Goal: Transaction & Acquisition: Purchase product/service

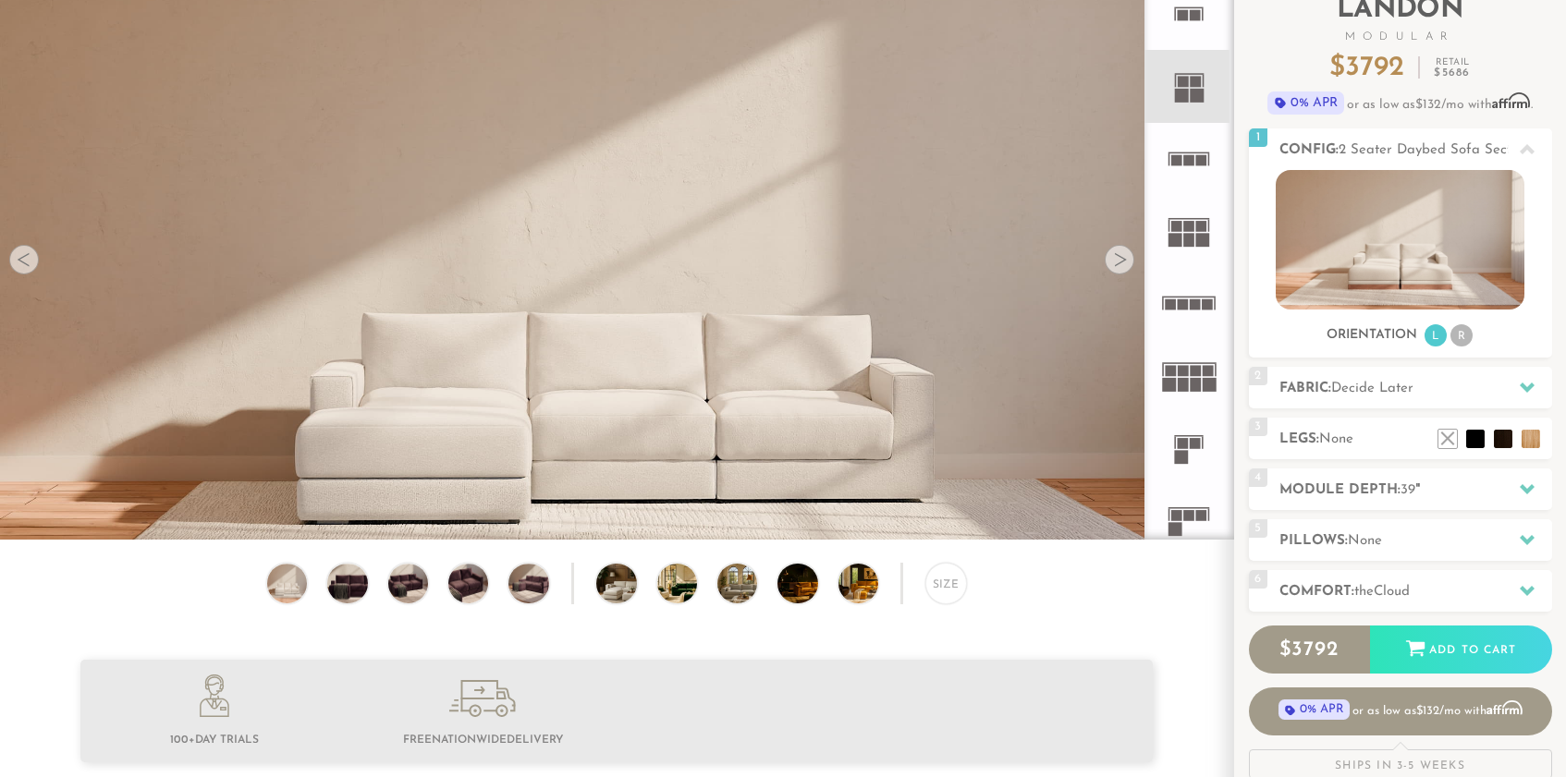
scroll to position [115, 0]
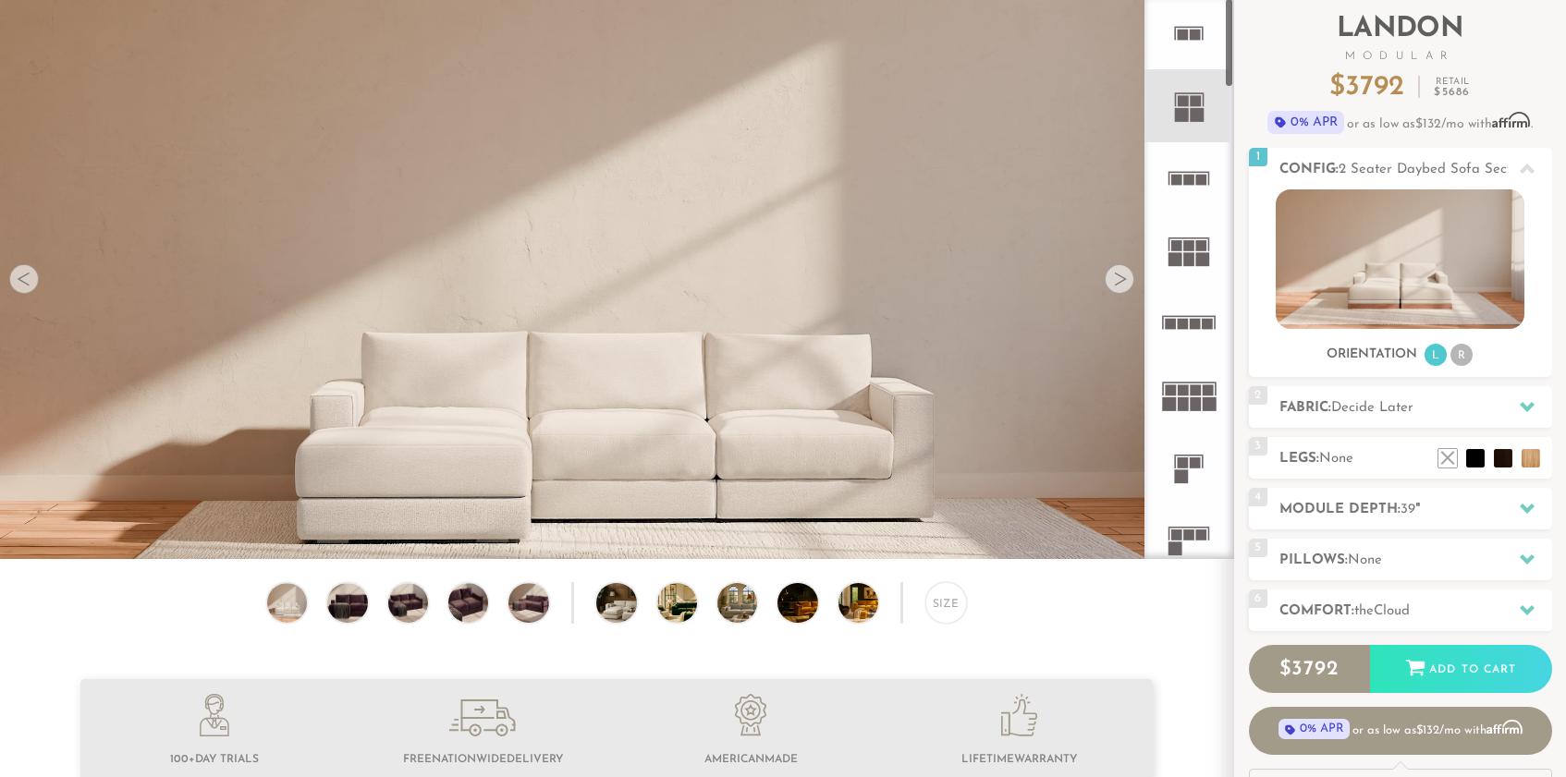
click at [1201, 104] on icon at bounding box center [1188, 105] width 72 height 72
click at [872, 598] on img at bounding box center [873, 603] width 71 height 40
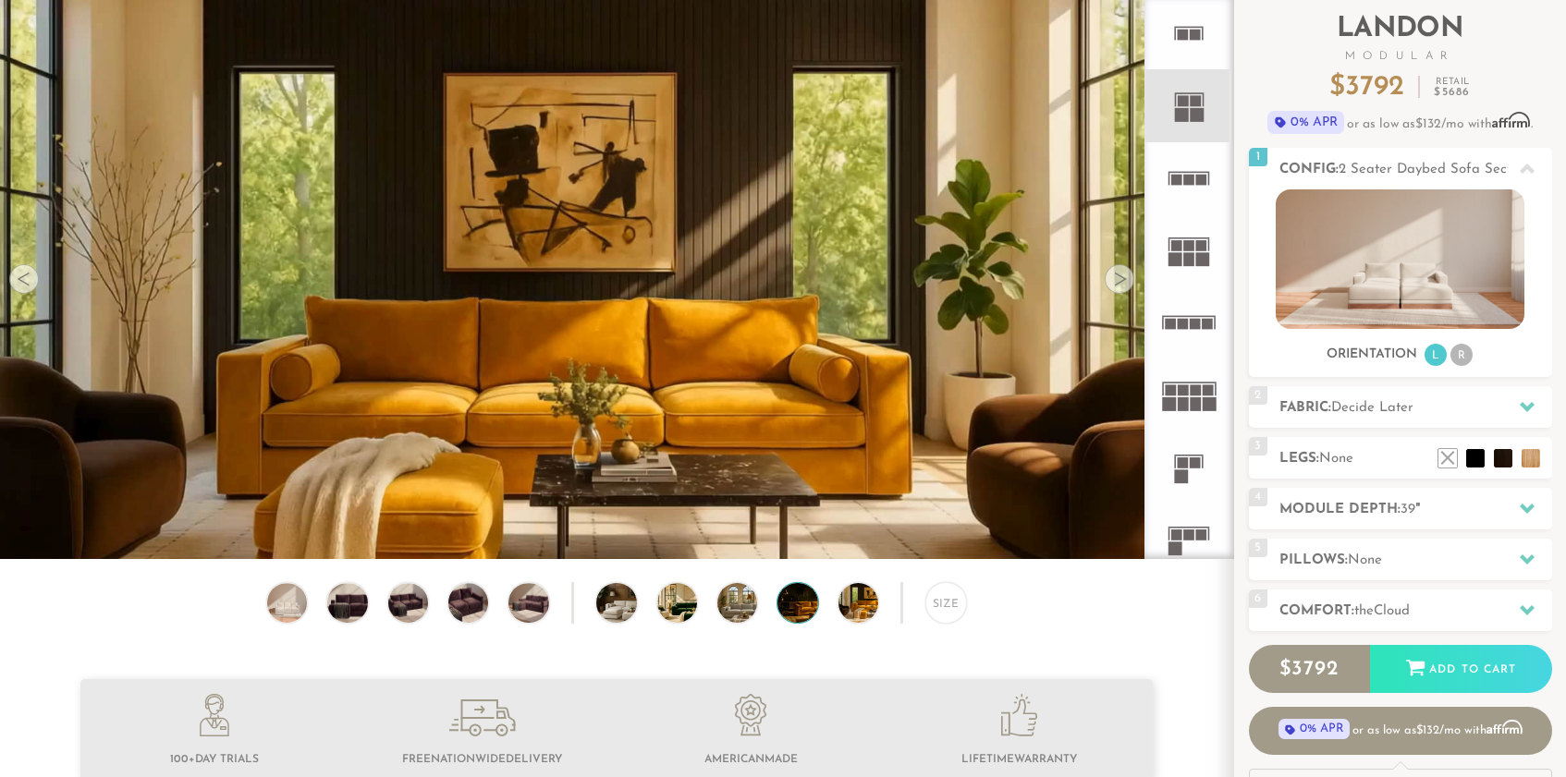
click at [785, 615] on img at bounding box center [812, 603] width 71 height 40
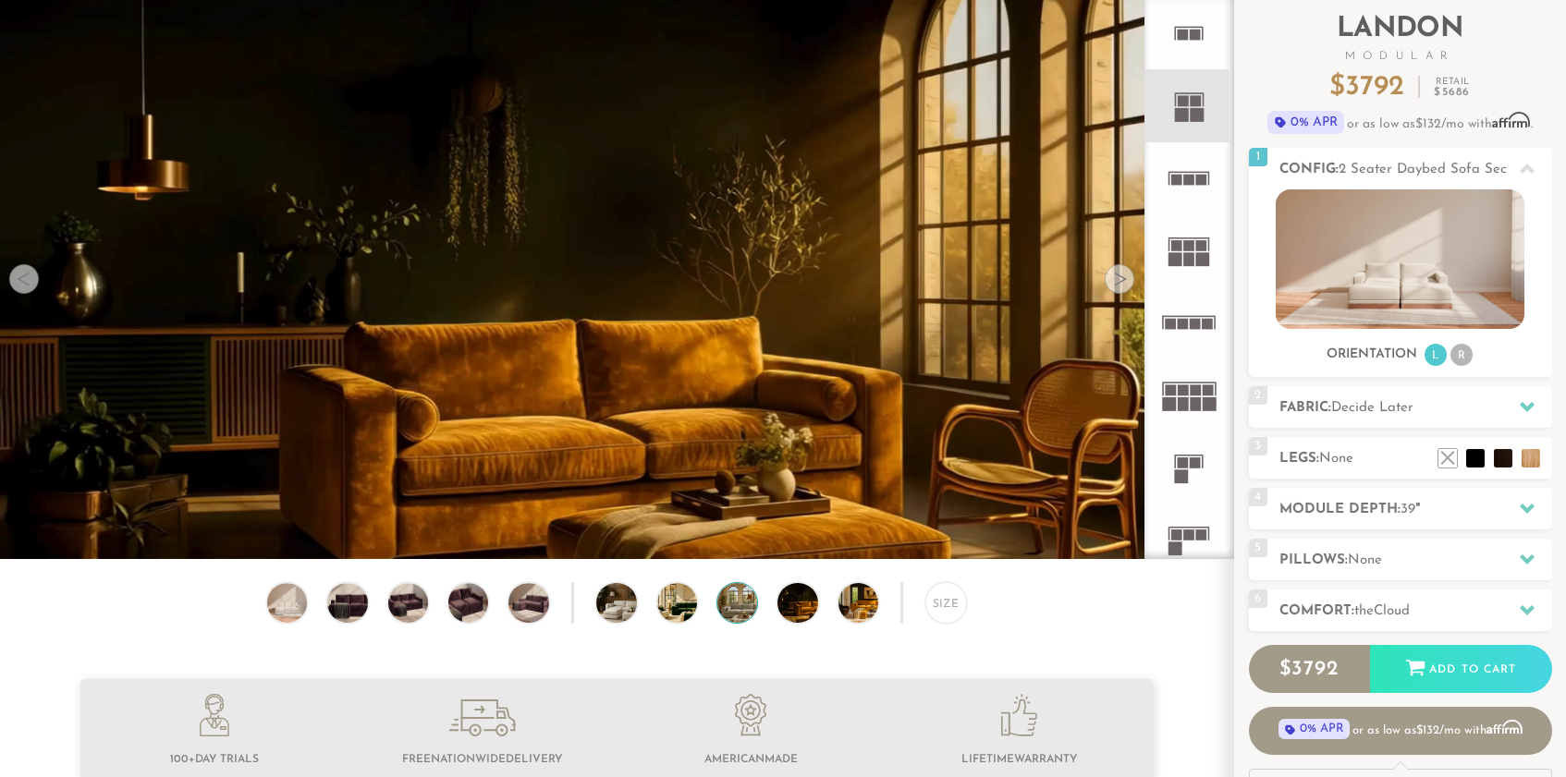
click at [729, 619] on img at bounding box center [752, 603] width 71 height 40
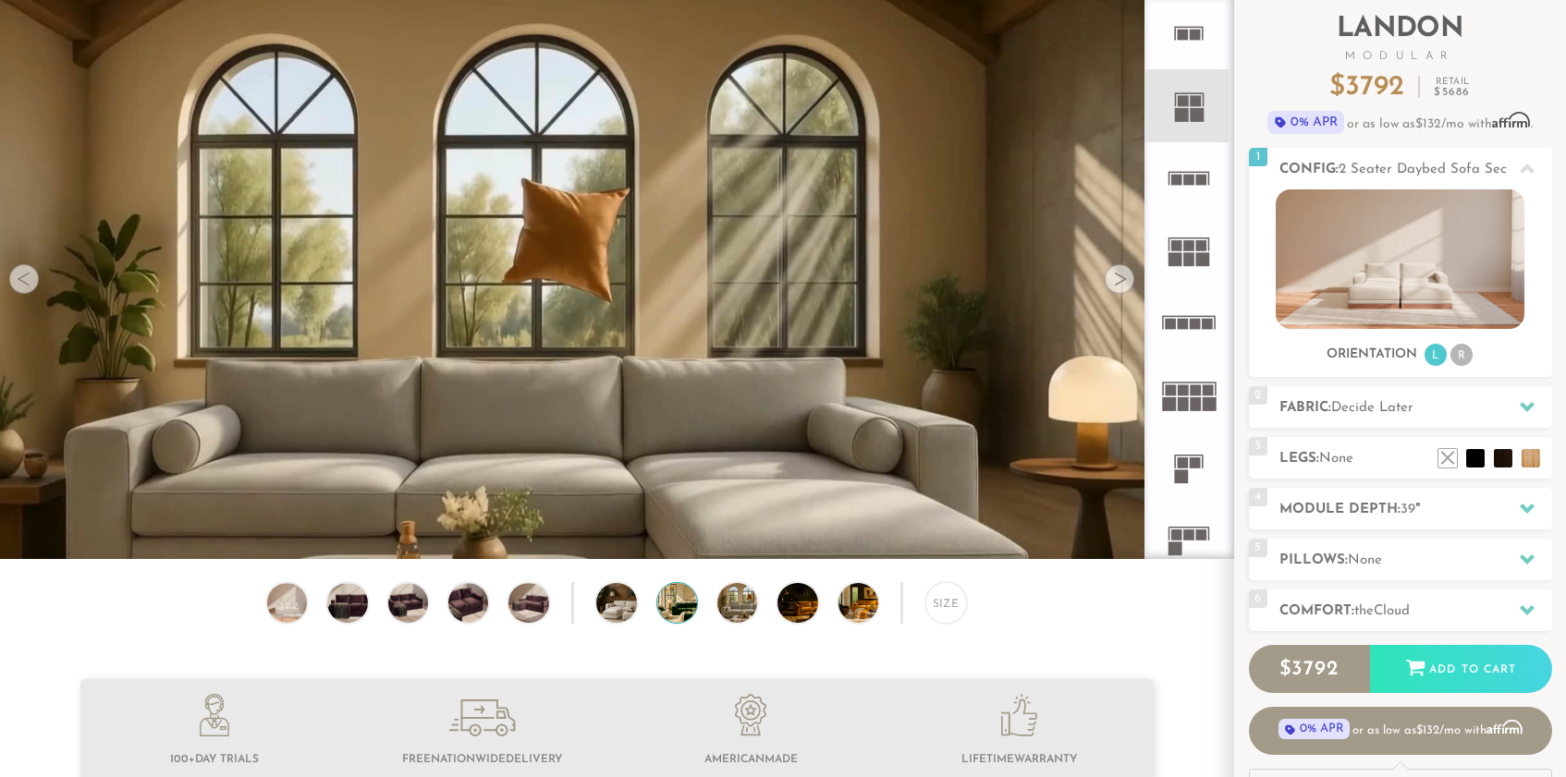
click at [677, 613] on img at bounding box center [692, 603] width 71 height 40
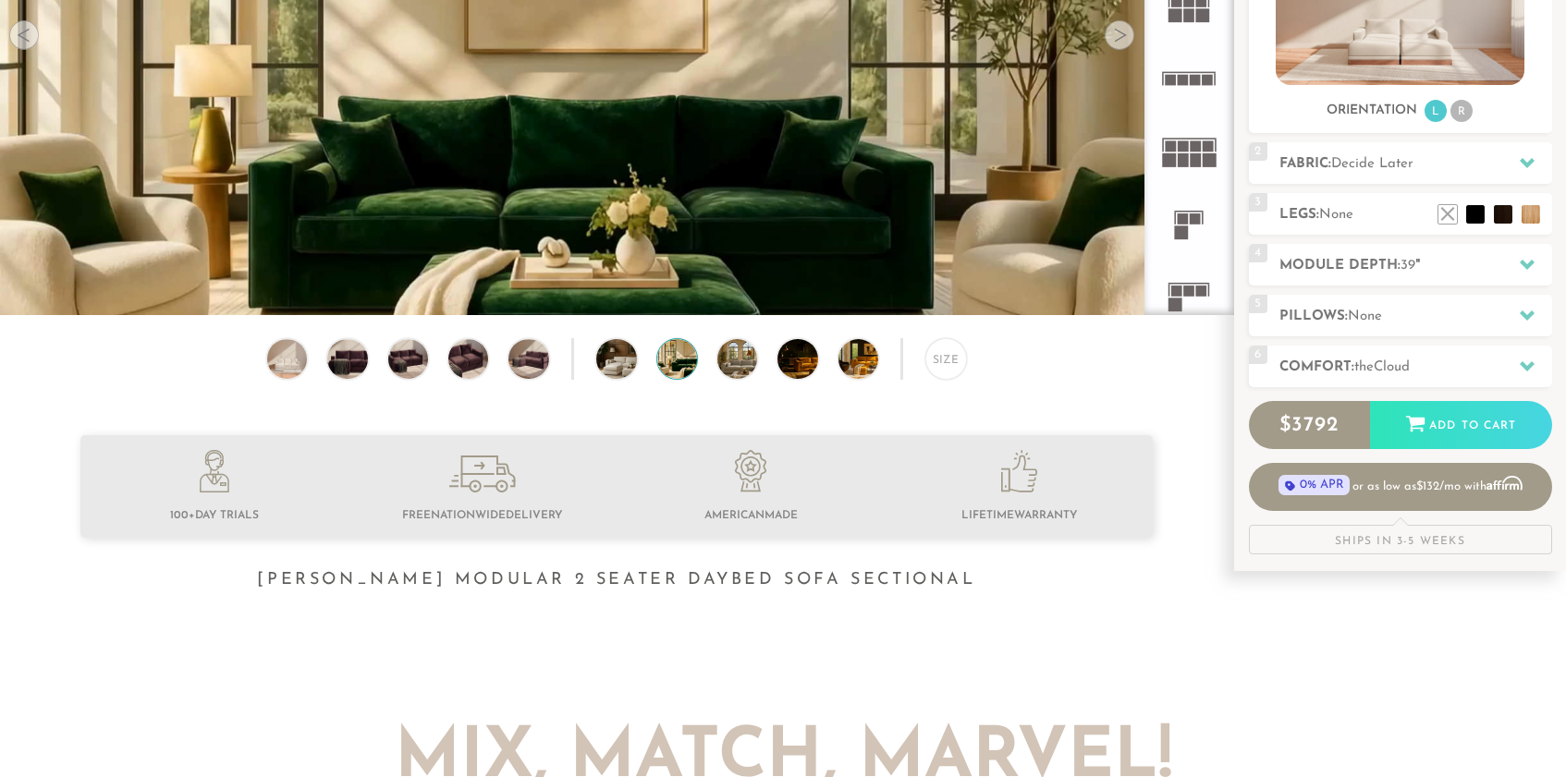
scroll to position [360, 0]
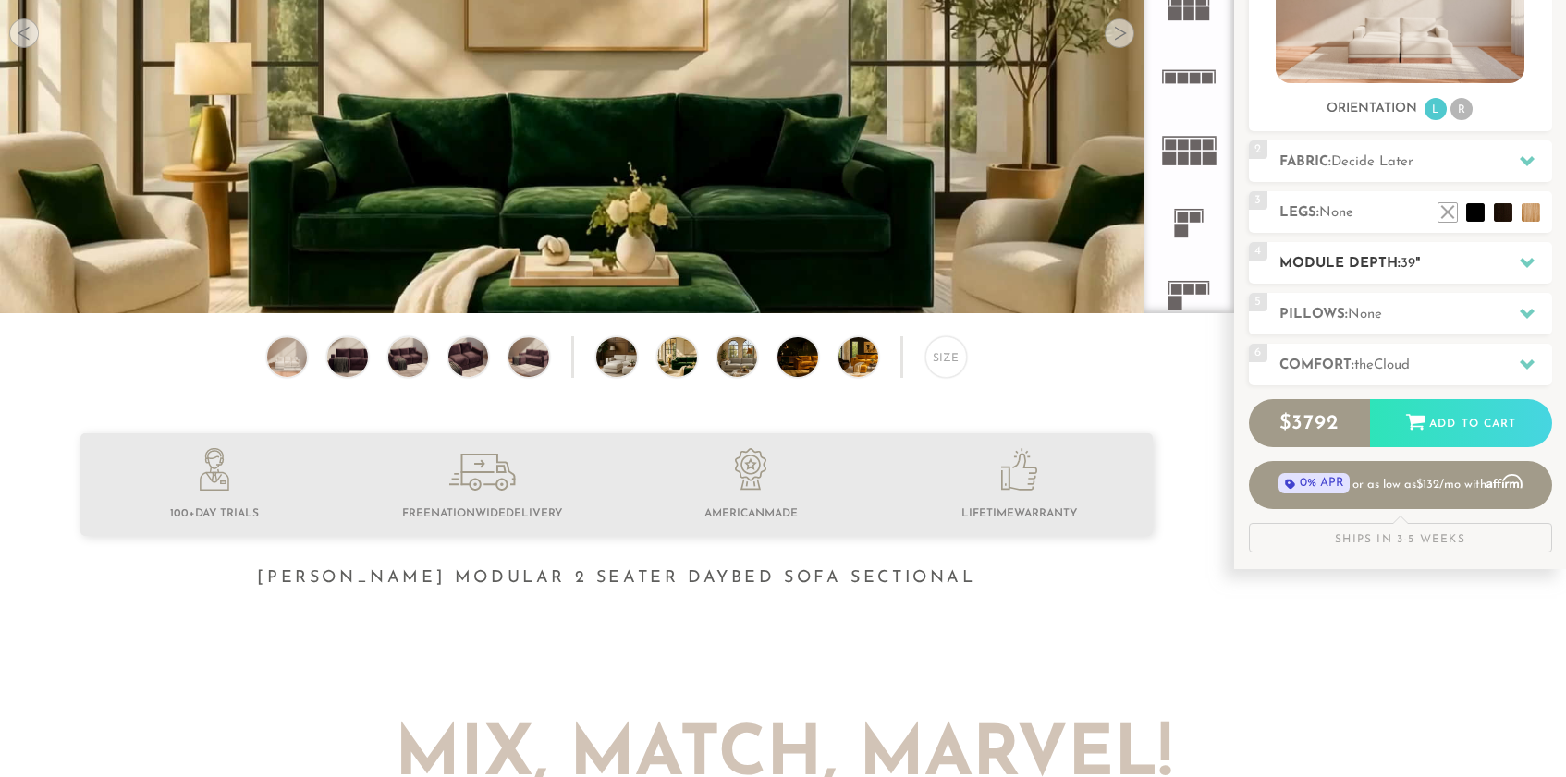
click at [1530, 265] on icon at bounding box center [1526, 262] width 15 height 15
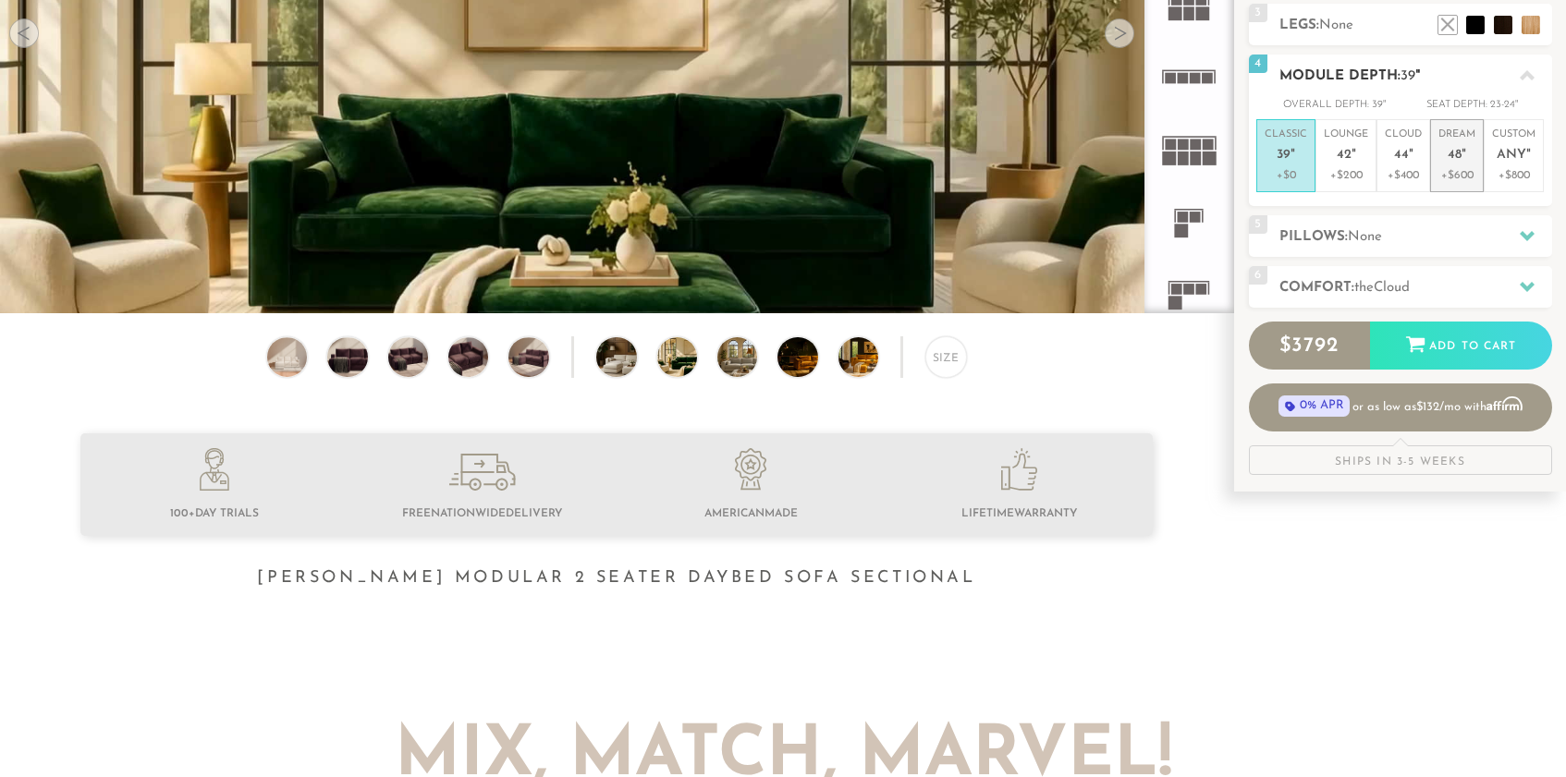
click at [1457, 160] on span "48" at bounding box center [1454, 156] width 14 height 16
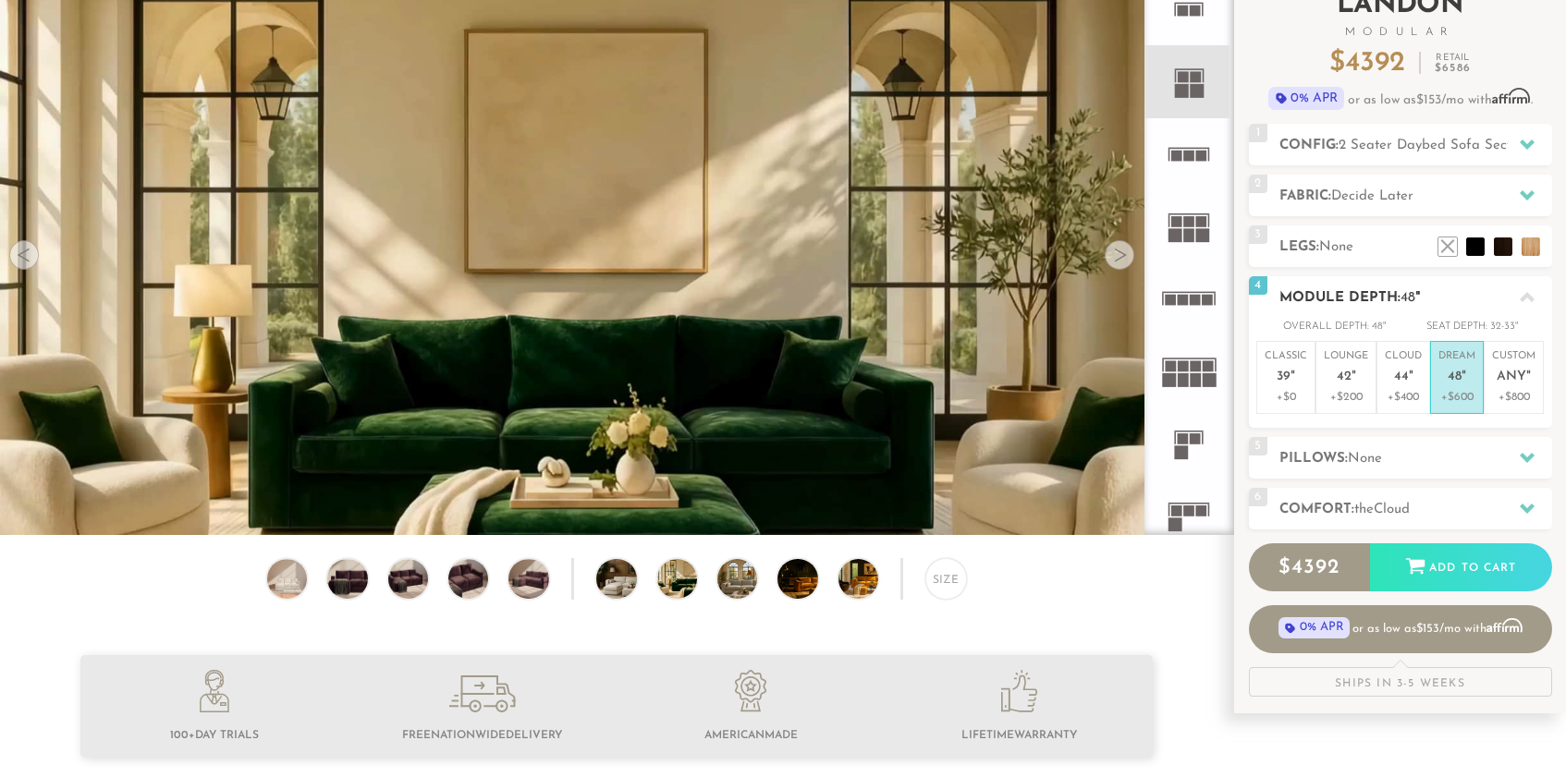
scroll to position [120, 0]
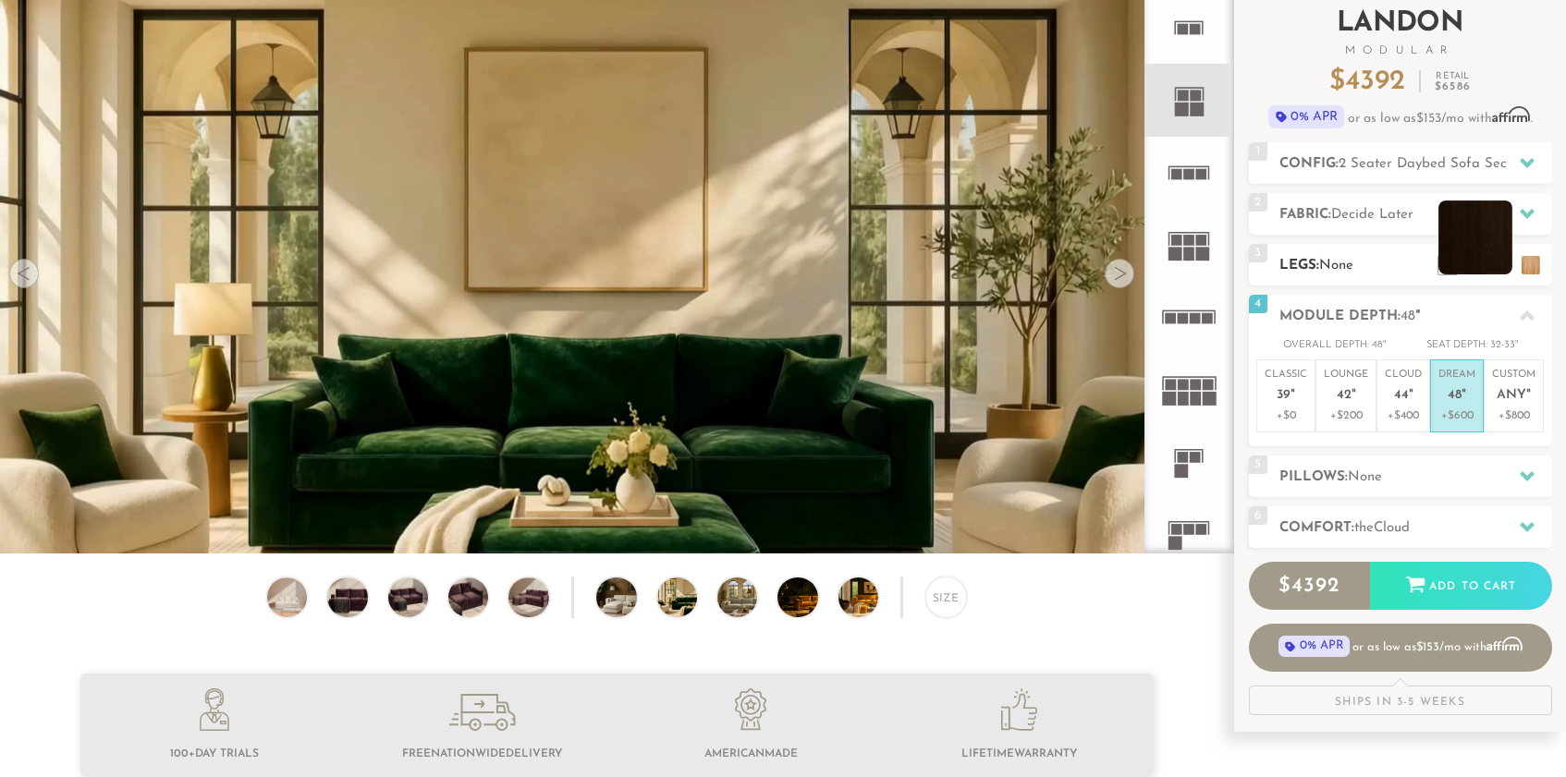
click at [1506, 267] on li at bounding box center [1475, 238] width 74 height 74
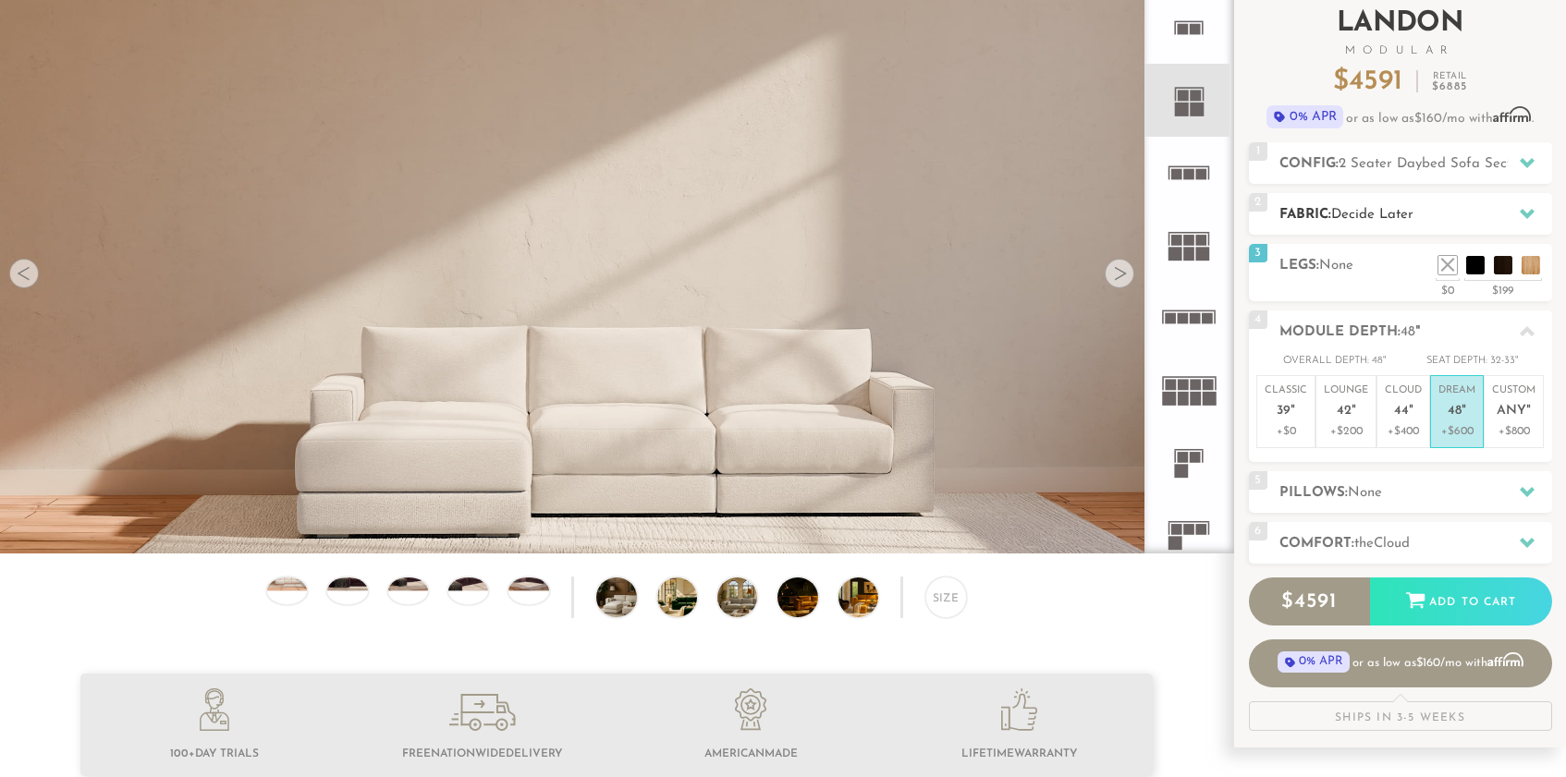
click at [1532, 202] on div at bounding box center [1526, 214] width 39 height 38
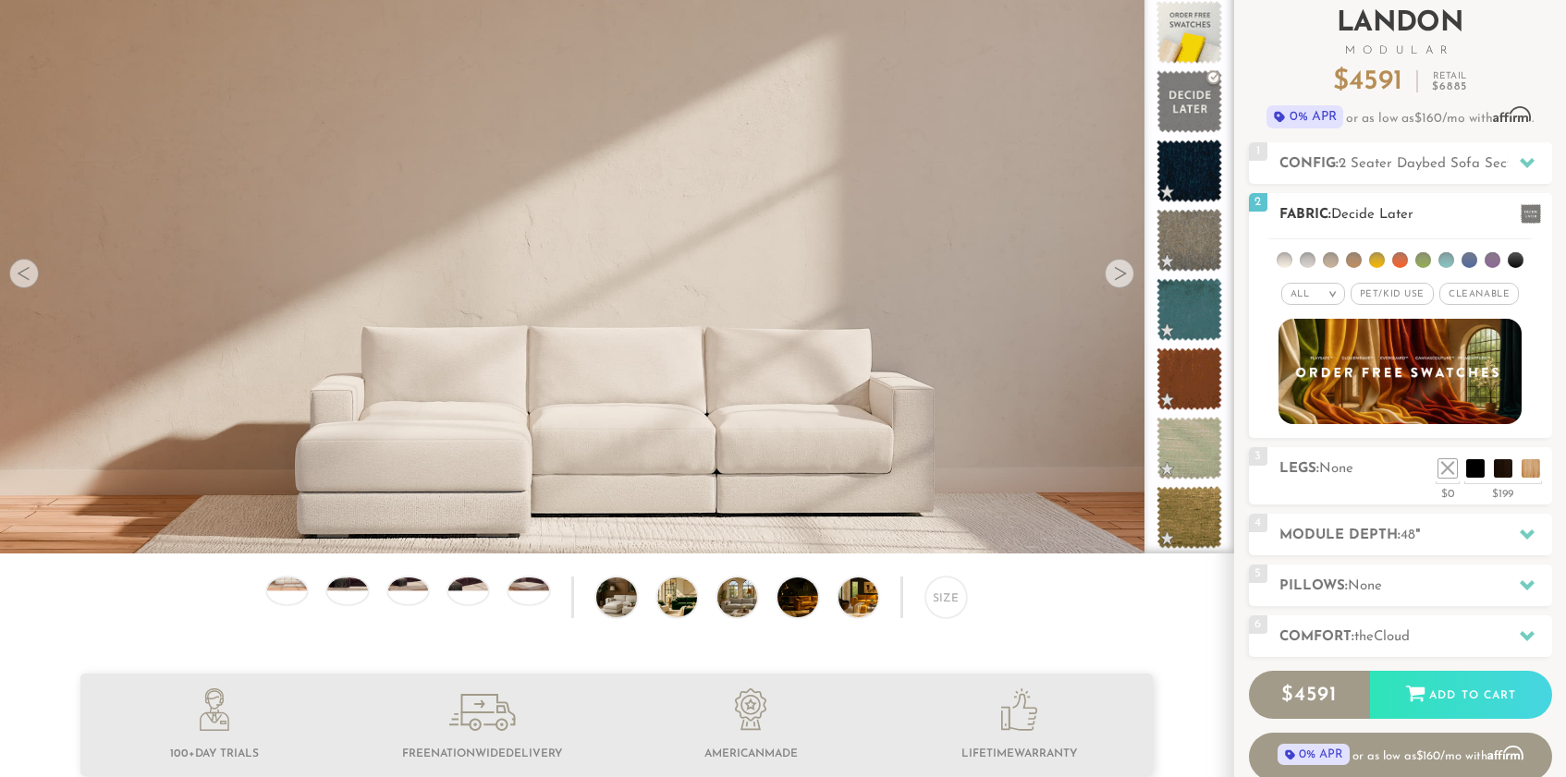
click at [1359, 262] on li at bounding box center [1354, 260] width 16 height 16
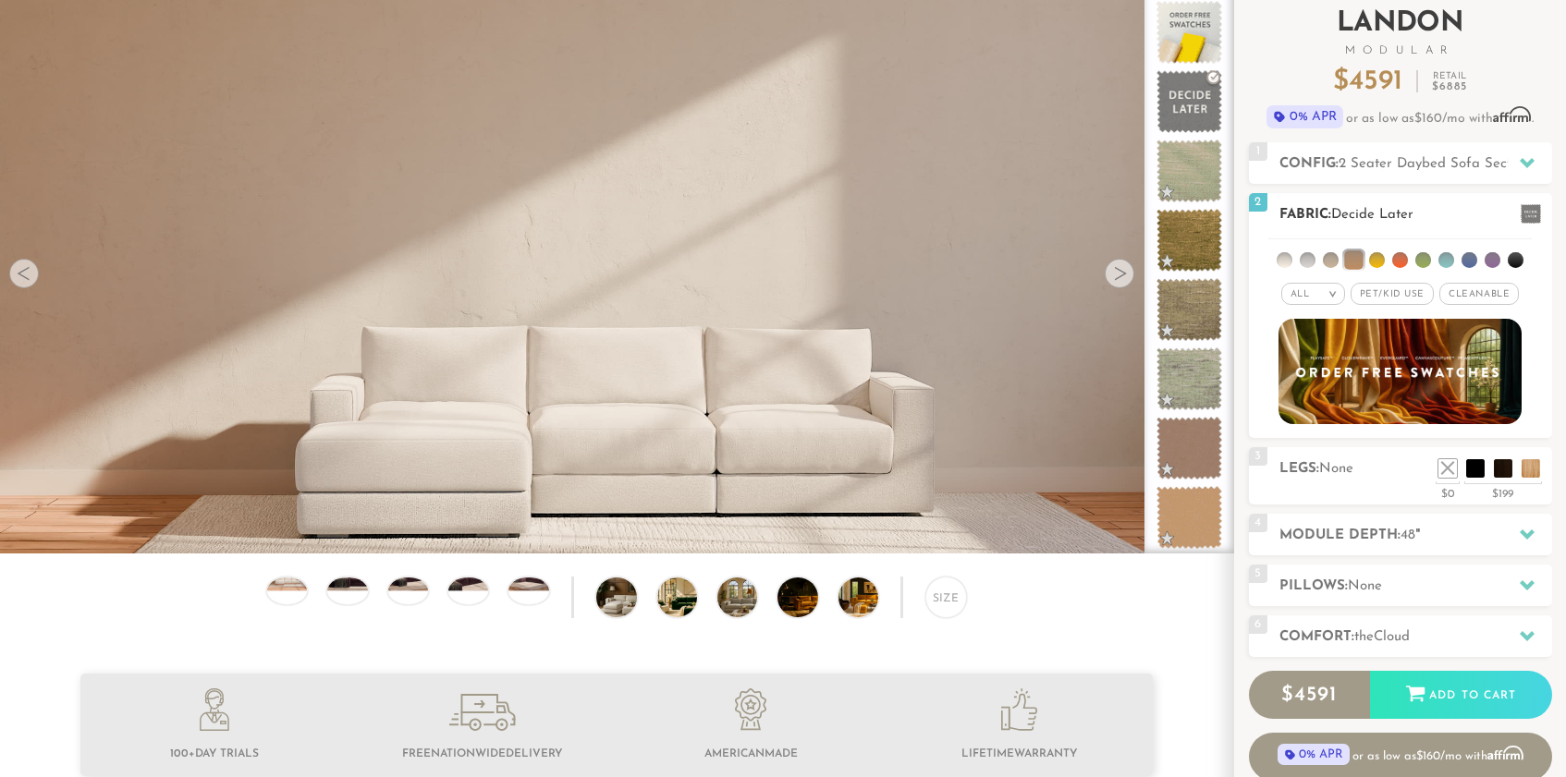
click at [1372, 299] on span "Pet/Kid Use x" at bounding box center [1391, 294] width 83 height 22
click at [1468, 290] on span "Cleanable x" at bounding box center [1484, 294] width 79 height 22
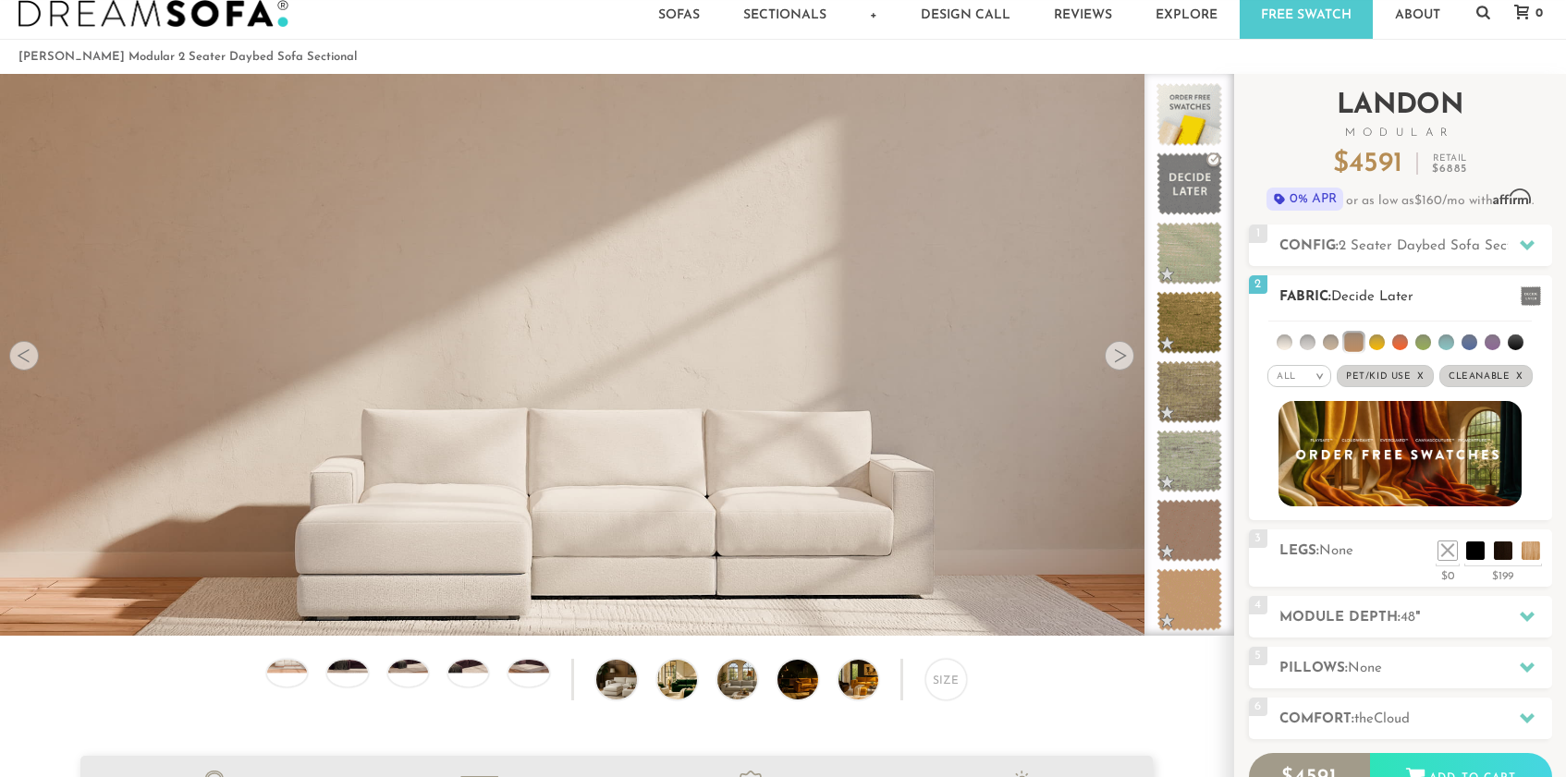
scroll to position [40, 0]
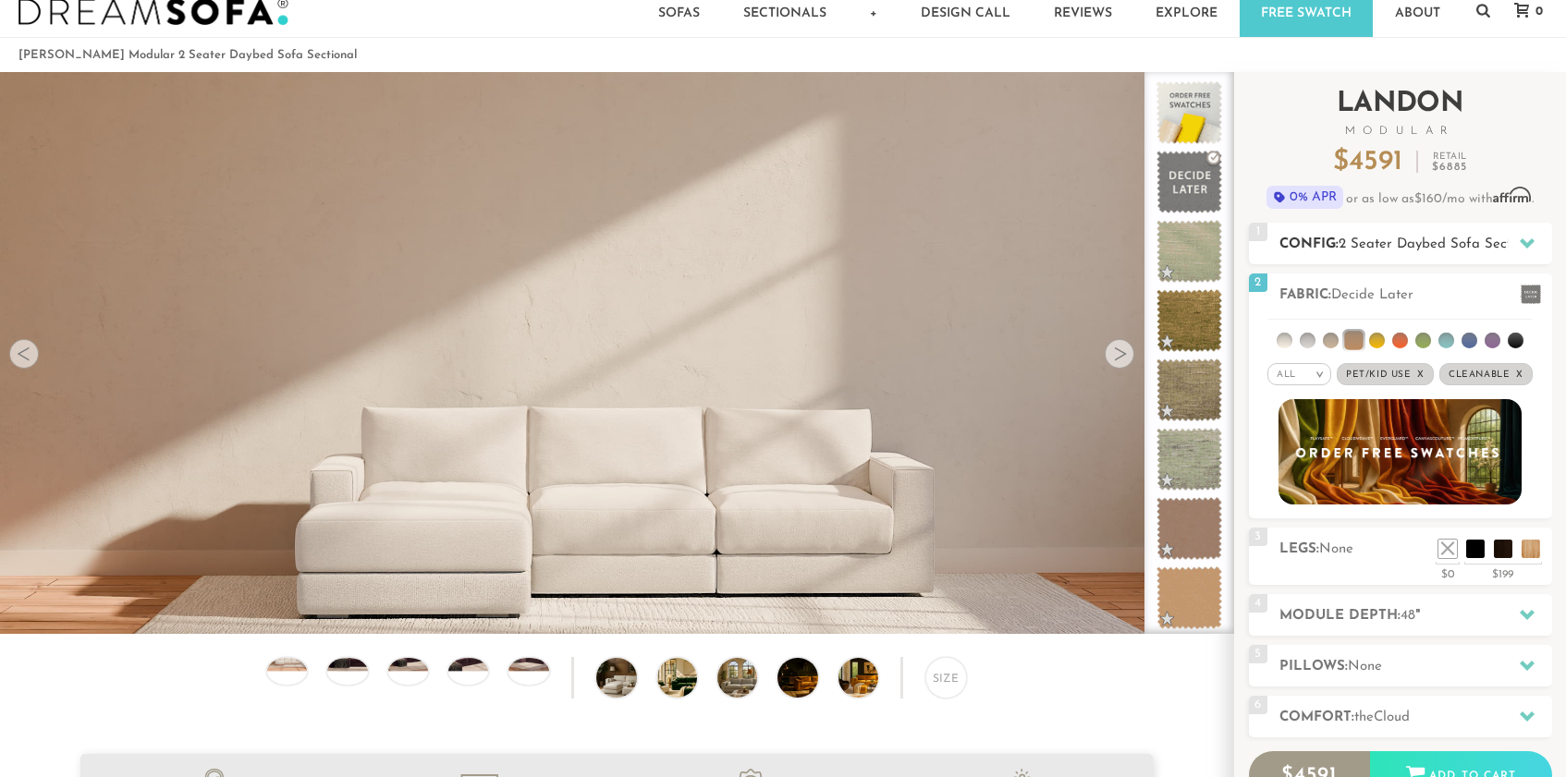
click at [1380, 243] on span "2 Seater Daybed Sofa Sectional" at bounding box center [1439, 245] width 203 height 14
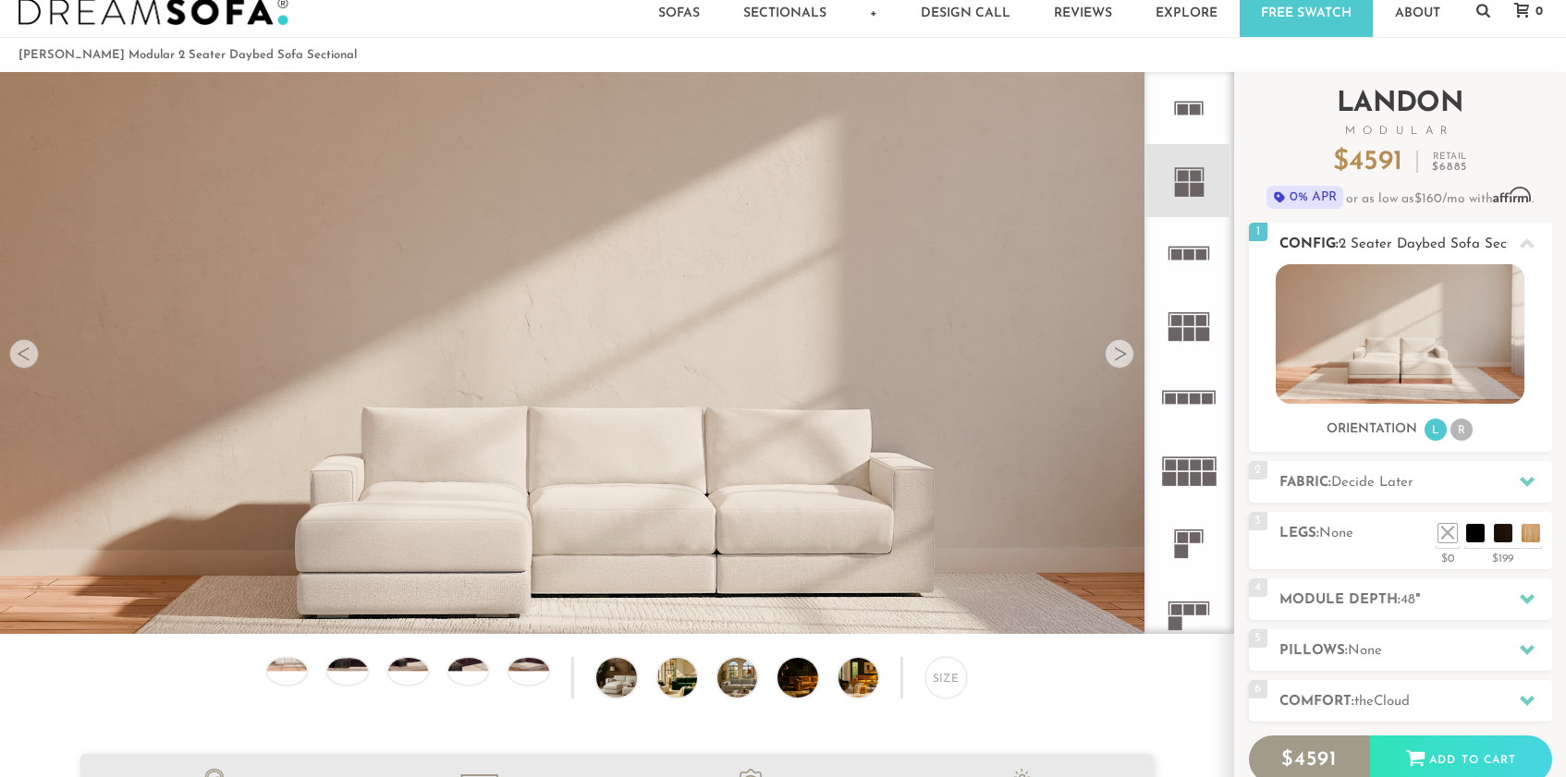
click at [1380, 243] on span "2 Seater Daybed Sofa Sectional" at bounding box center [1439, 245] width 203 height 14
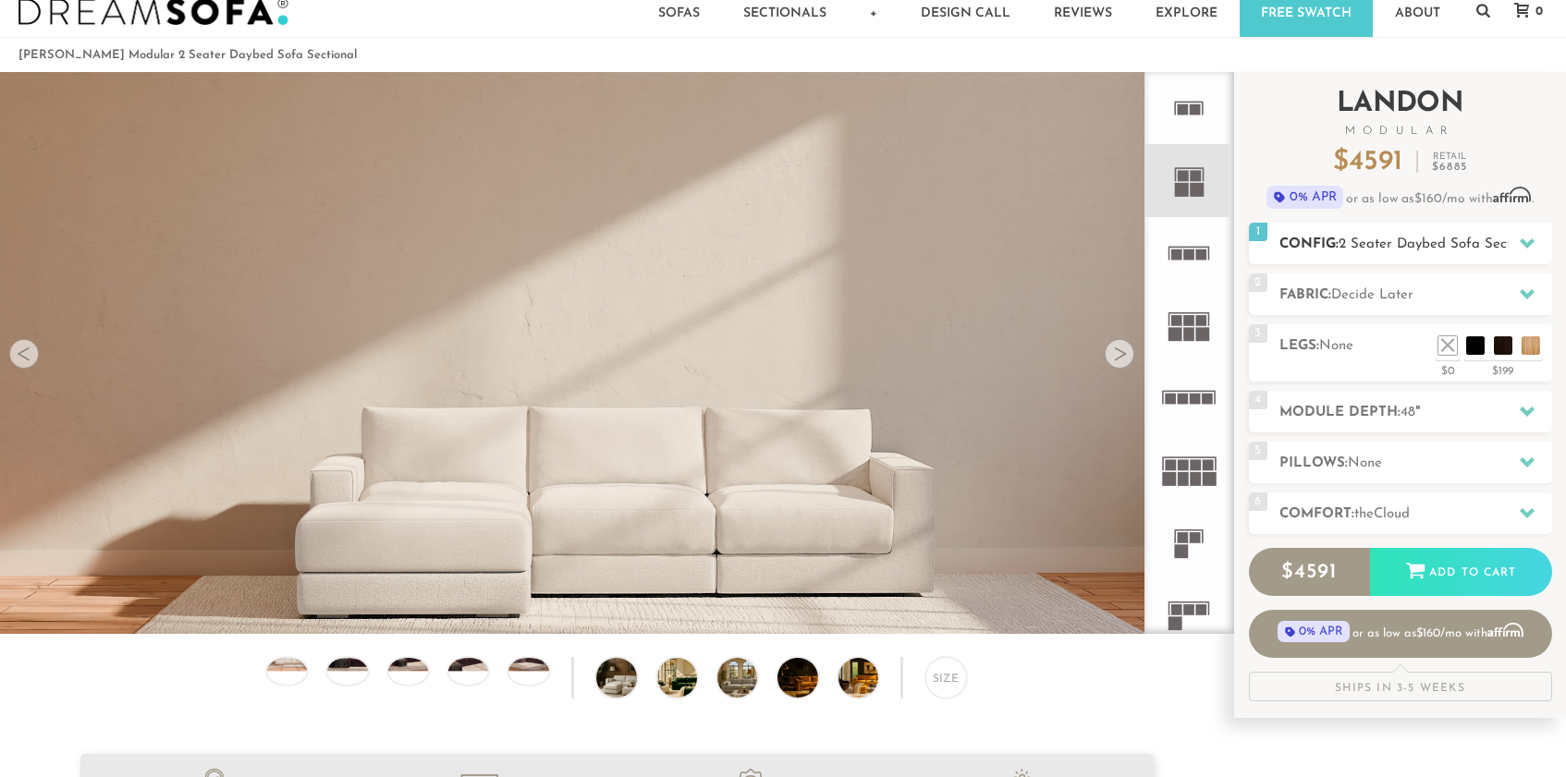
click at [1380, 244] on span "2 Seater Daybed Sofa Sectional" at bounding box center [1439, 245] width 203 height 14
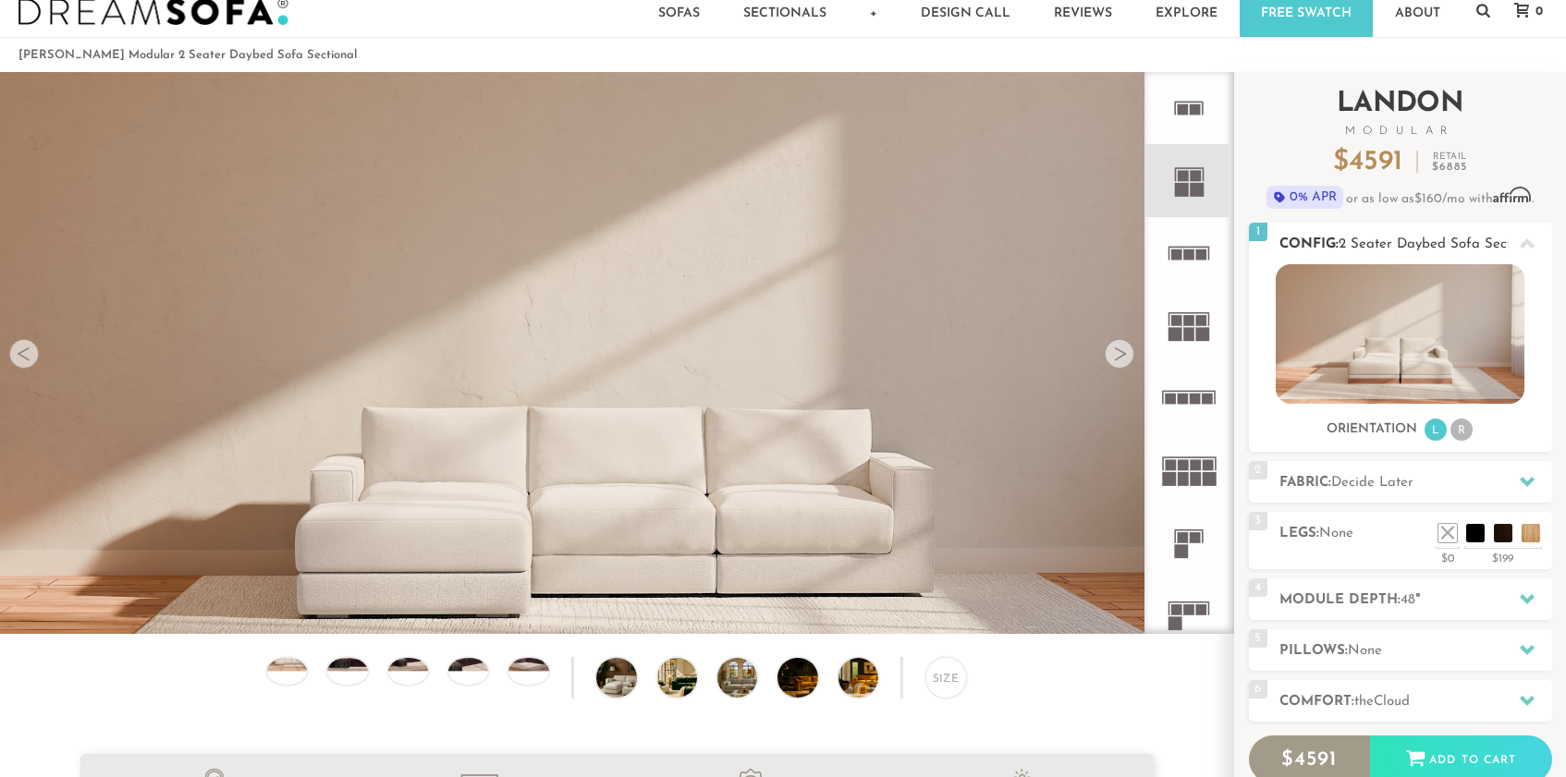
click at [1380, 244] on span "2 Seater Daybed Sofa Sectional" at bounding box center [1439, 245] width 203 height 14
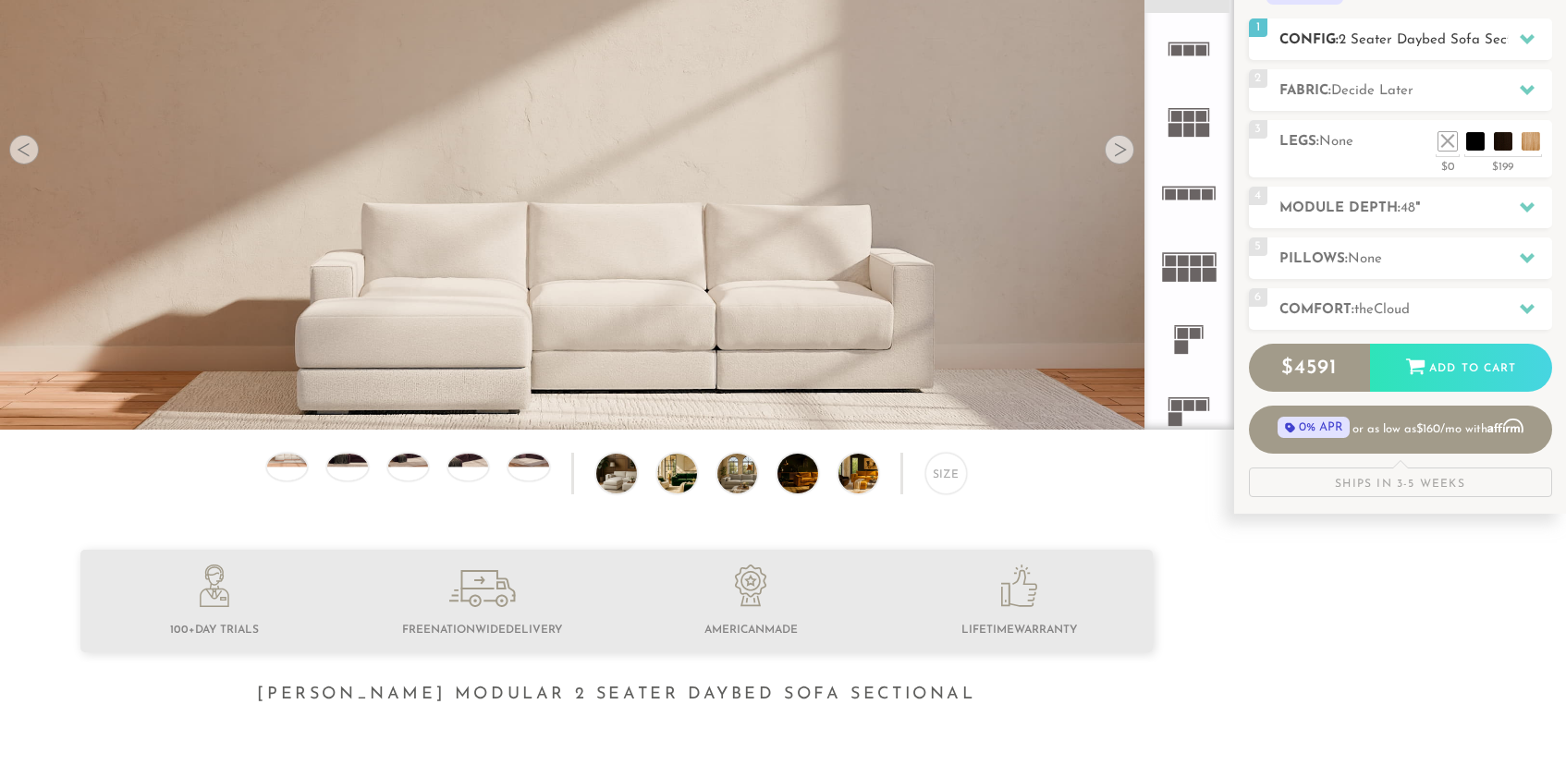
scroll to position [245, 0]
click at [1383, 311] on span "Cloud" at bounding box center [1391, 309] width 36 height 14
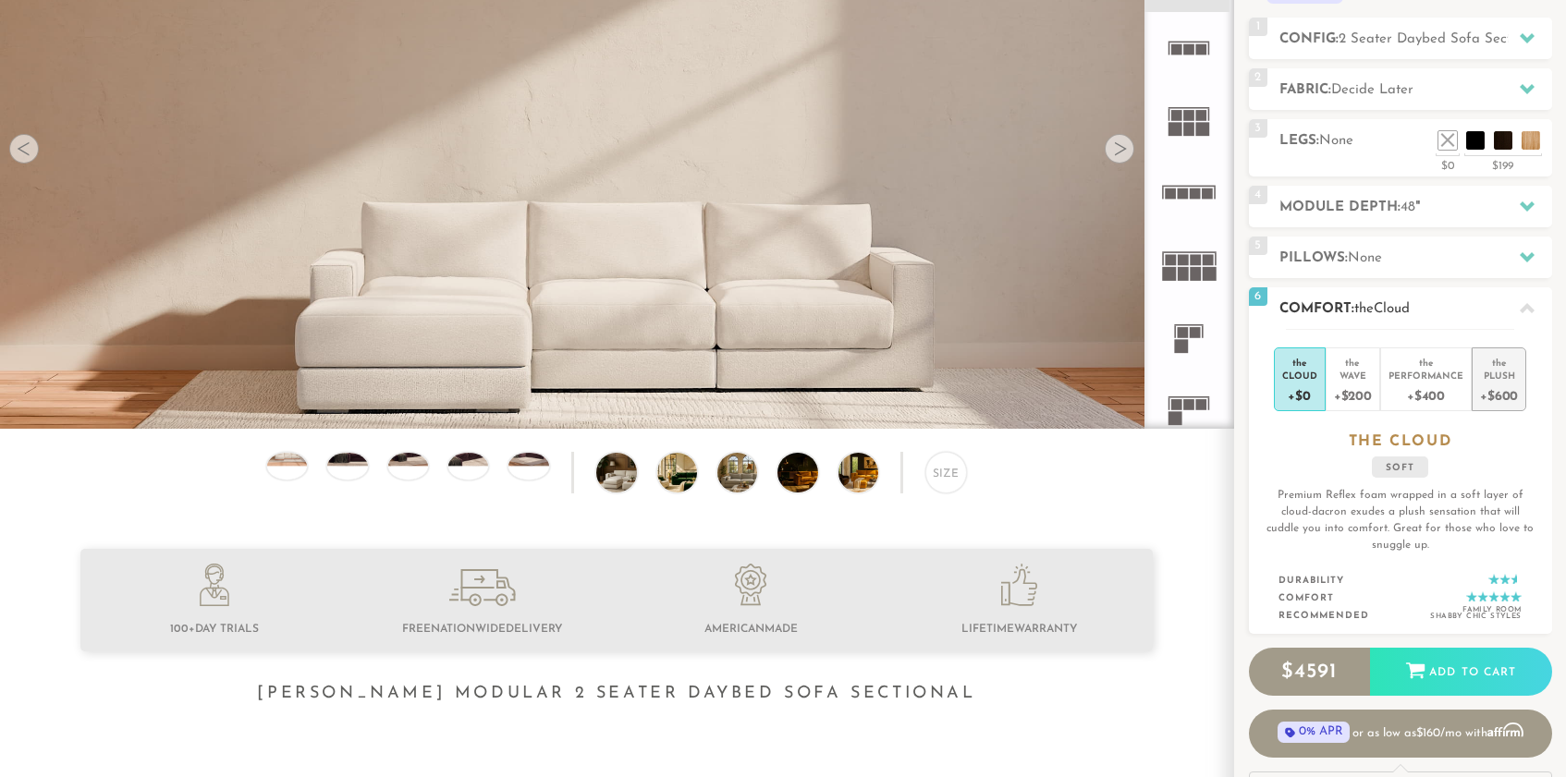
click at [1504, 402] on div "+$600" at bounding box center [1499, 395] width 38 height 27
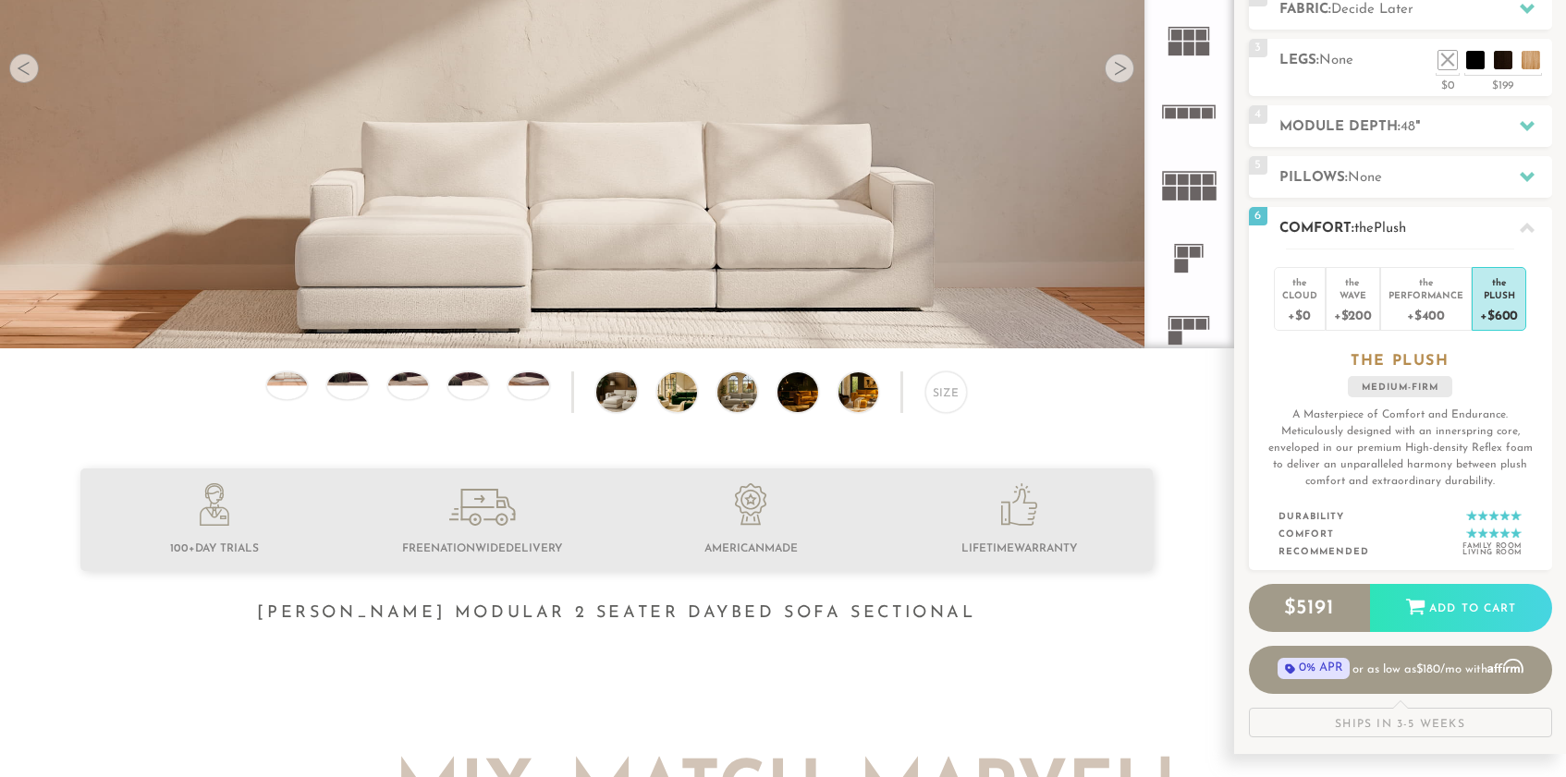
scroll to position [328, 0]
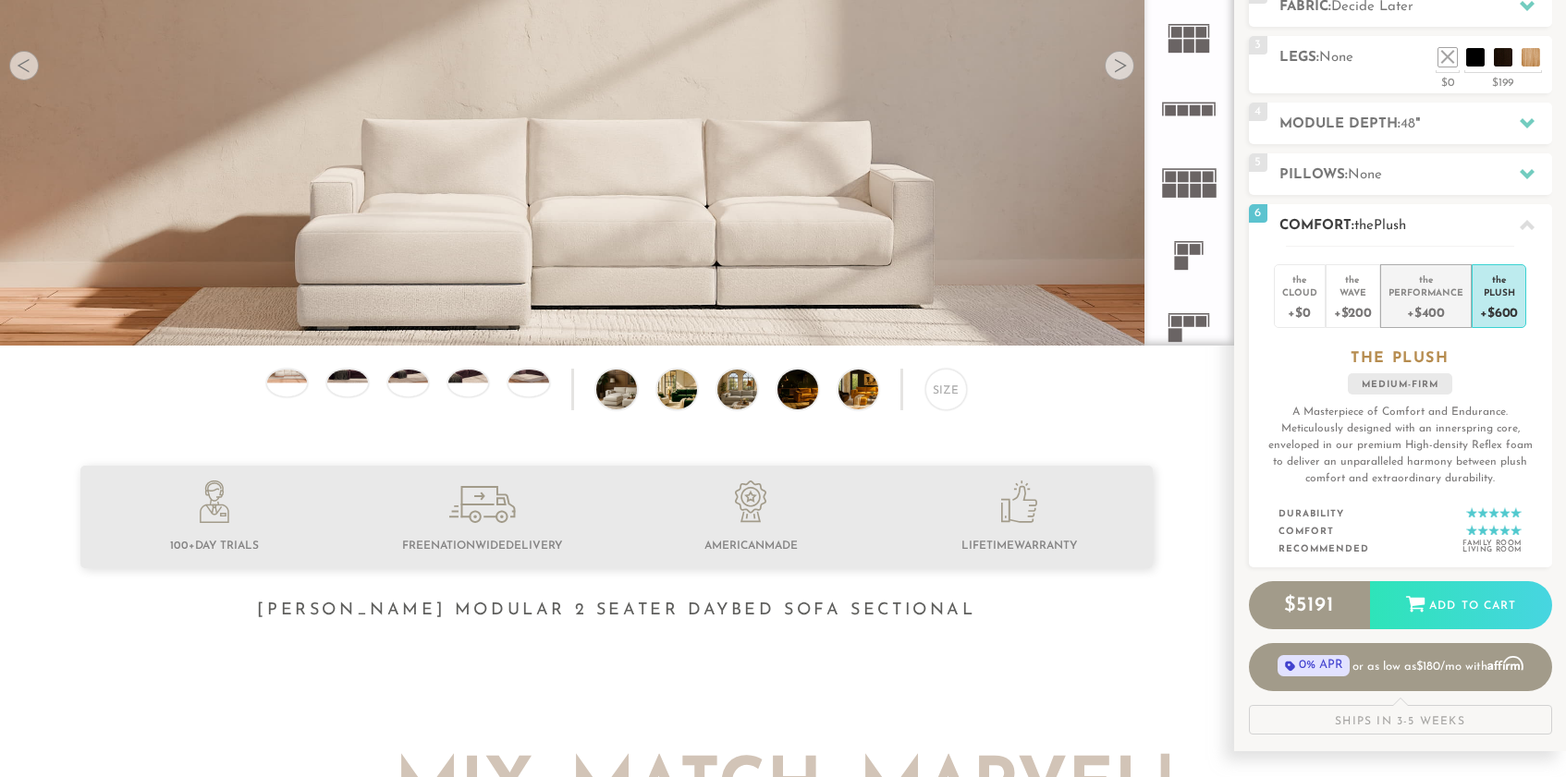
click at [1421, 276] on div "the" at bounding box center [1425, 276] width 75 height 18
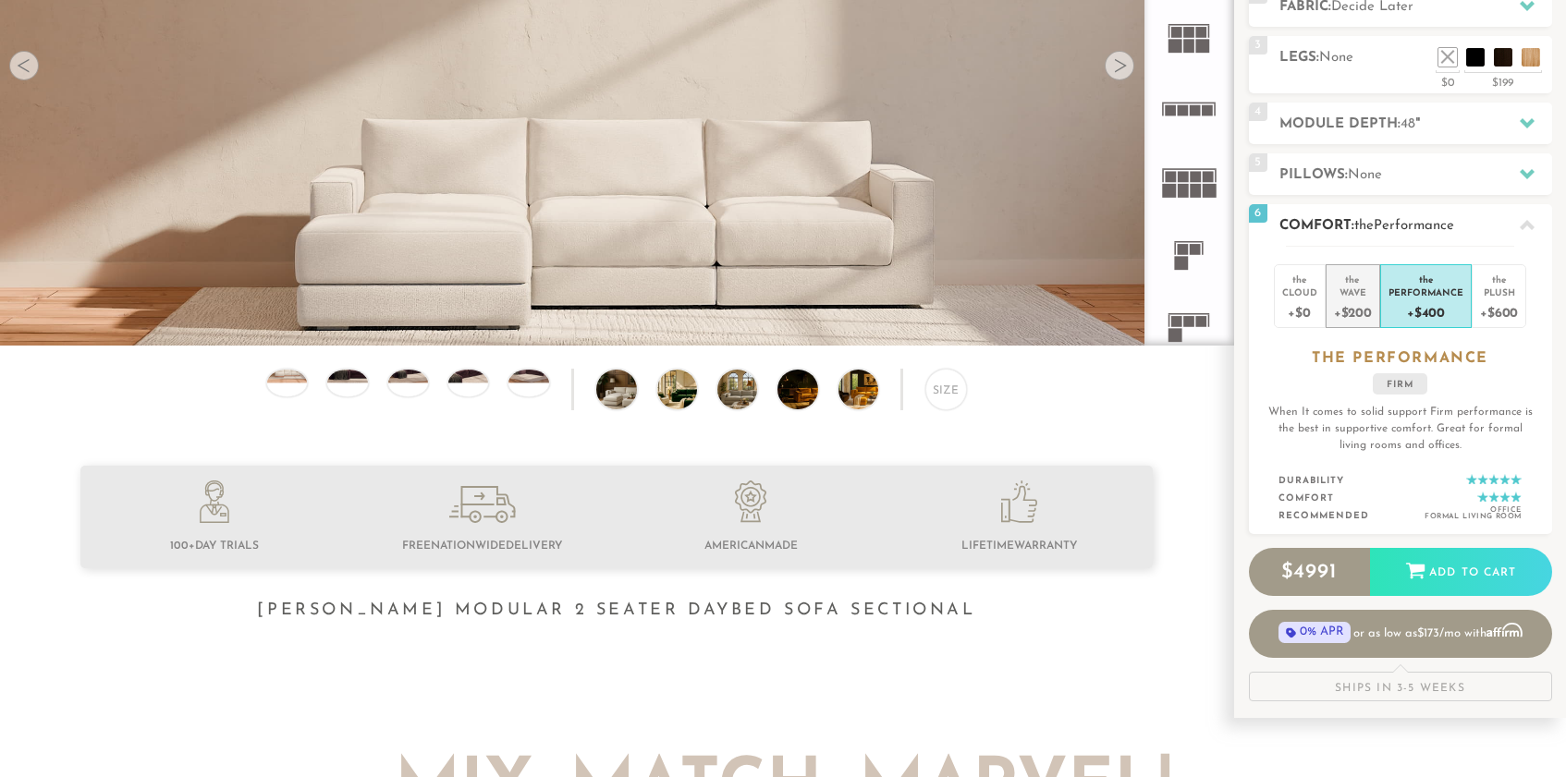
click at [1359, 291] on div "Wave" at bounding box center [1353, 292] width 38 height 13
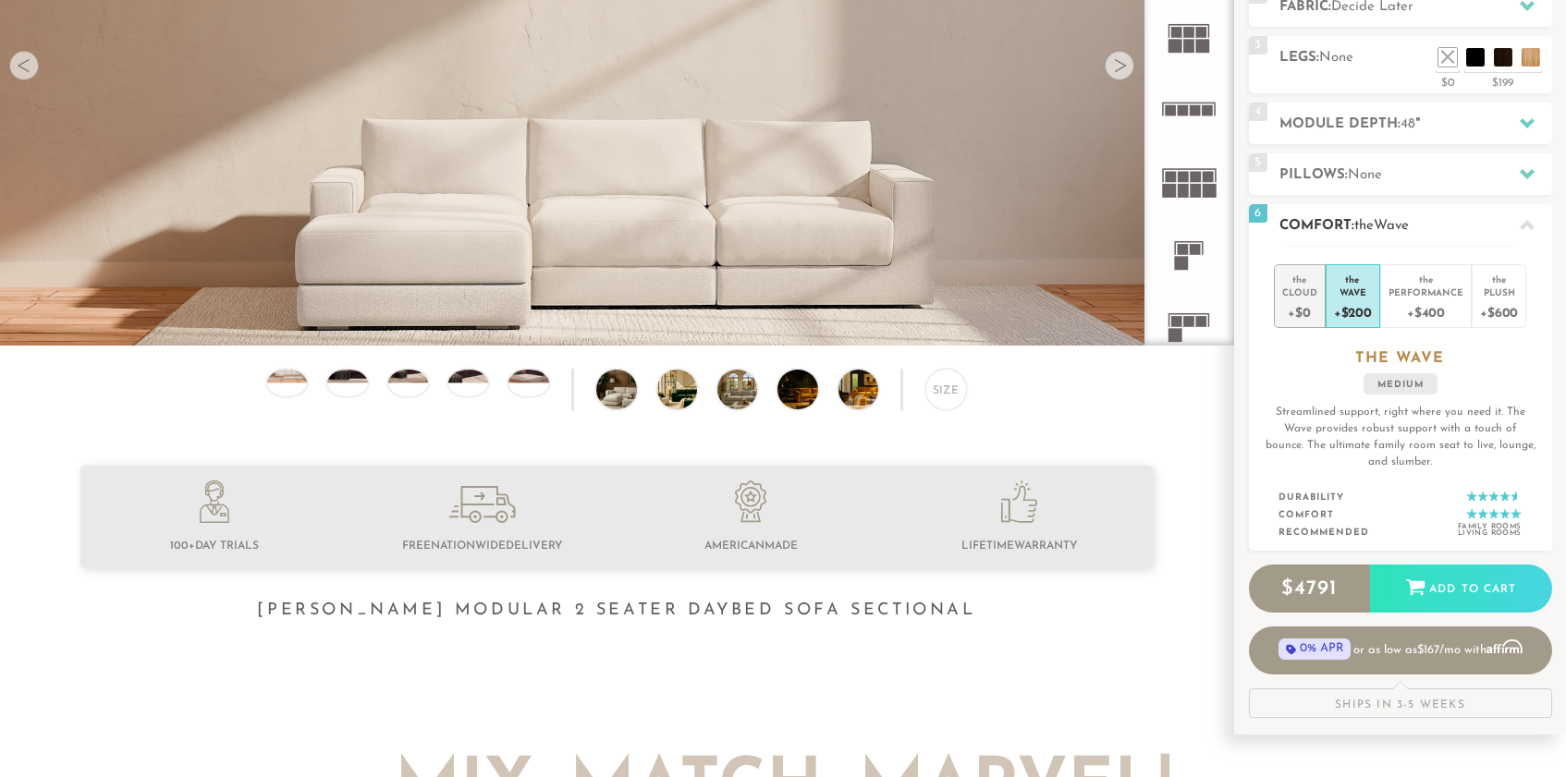
click at [1299, 308] on div "+$0" at bounding box center [1299, 312] width 35 height 27
click at [1492, 302] on div "+$600" at bounding box center [1499, 312] width 38 height 27
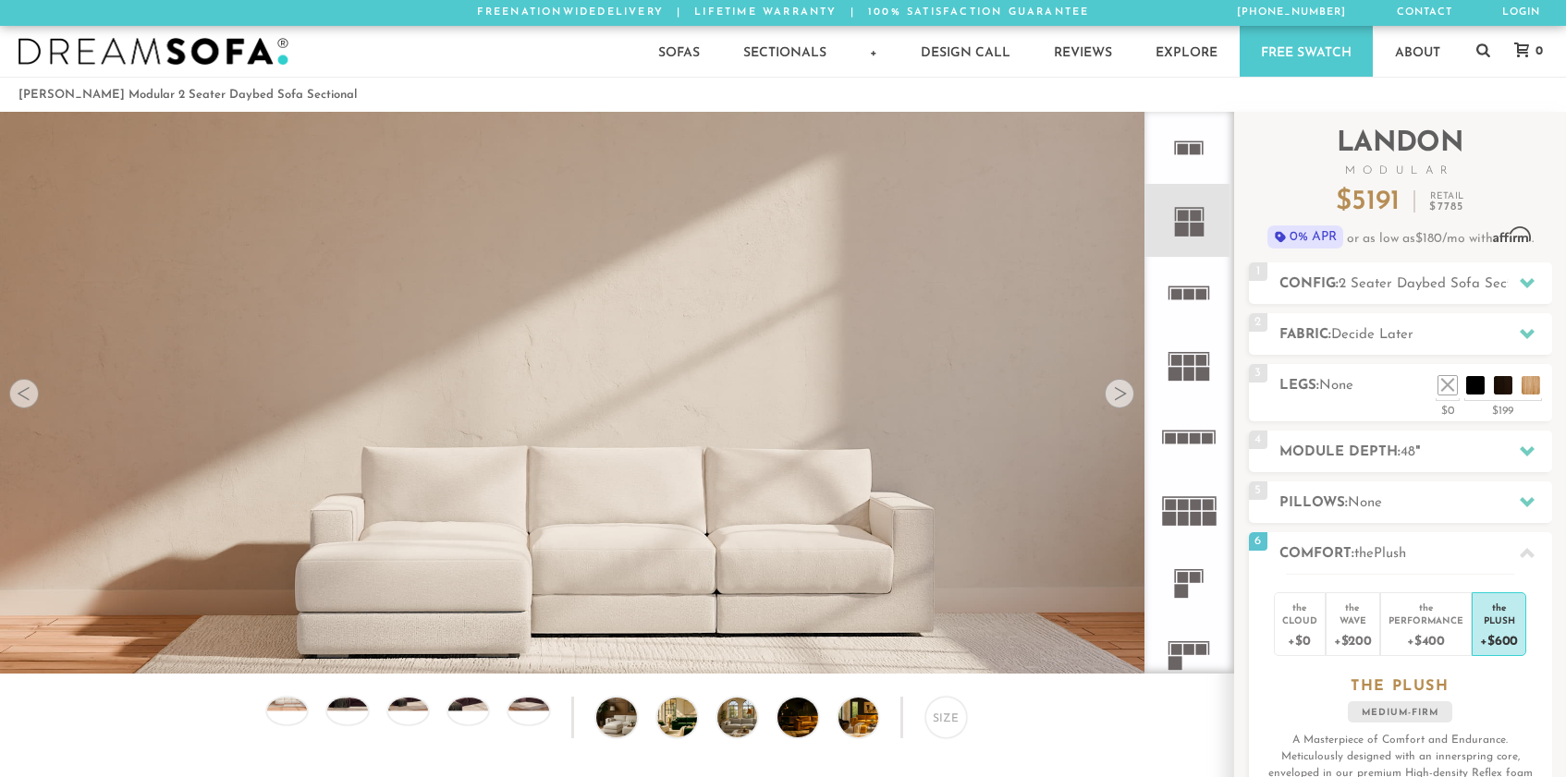
scroll to position [0, 0]
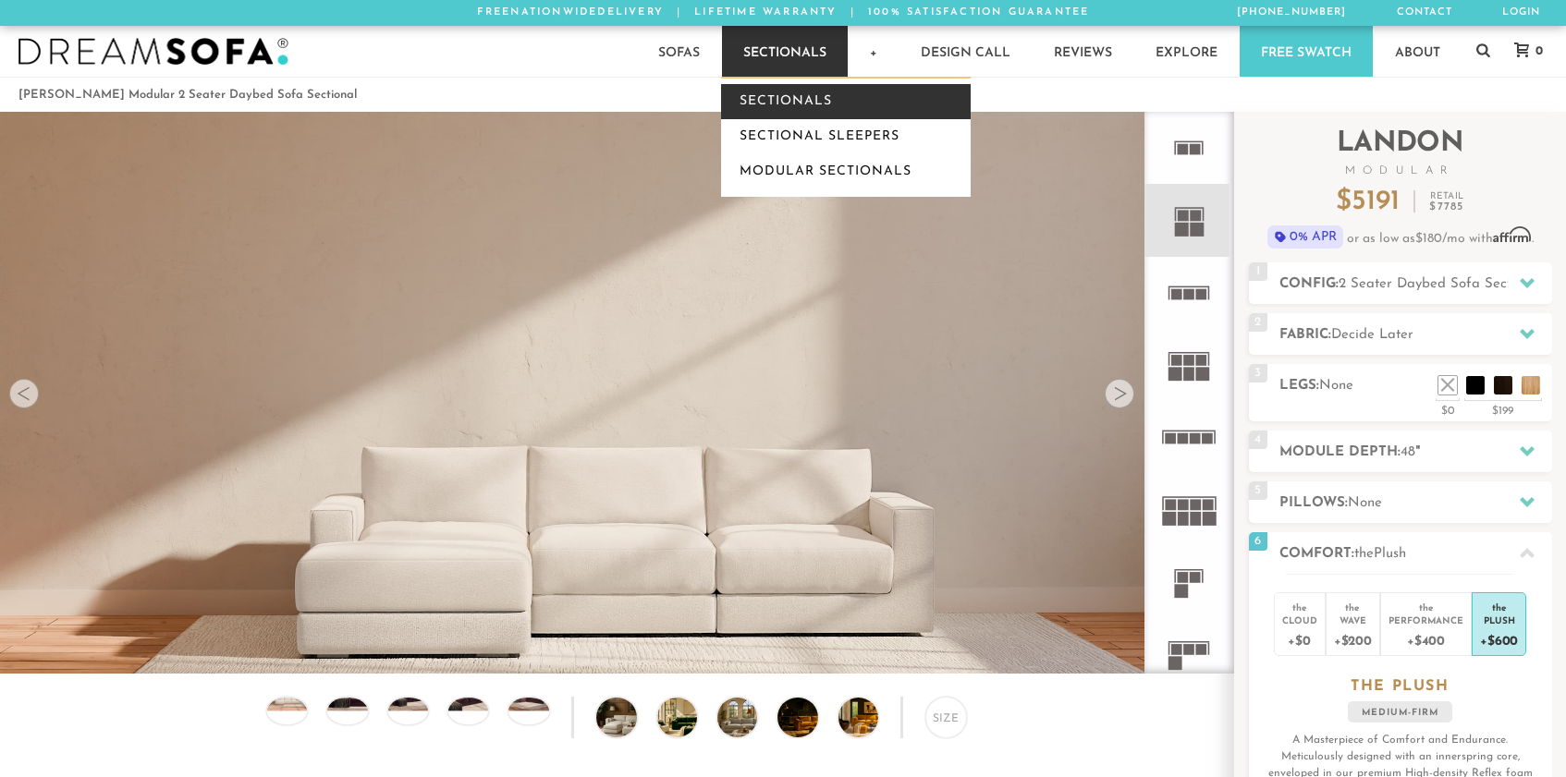
click at [796, 93] on link "Sectionals" at bounding box center [846, 101] width 250 height 35
